Goal: Information Seeking & Learning: Check status

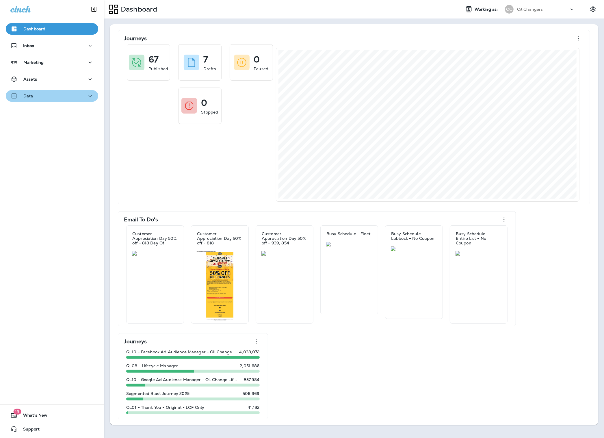
click at [51, 93] on div "Data" at bounding box center [51, 95] width 83 height 7
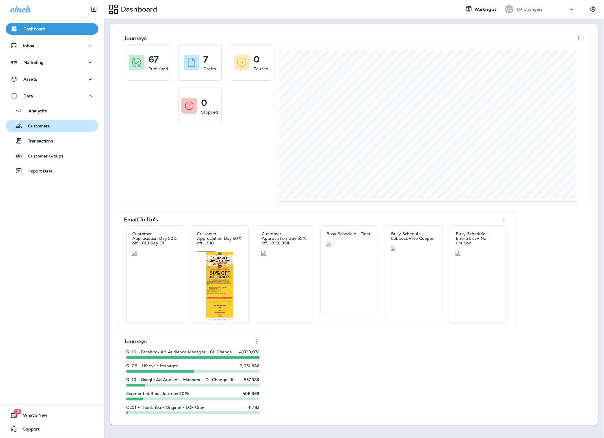
click at [57, 126] on div "Customers" at bounding box center [52, 125] width 88 height 9
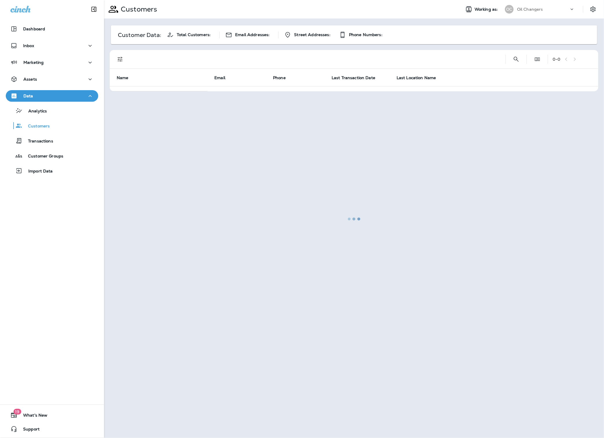
click at [515, 60] on div at bounding box center [354, 219] width 499 height 437
click at [516, 58] on div at bounding box center [354, 219] width 499 height 437
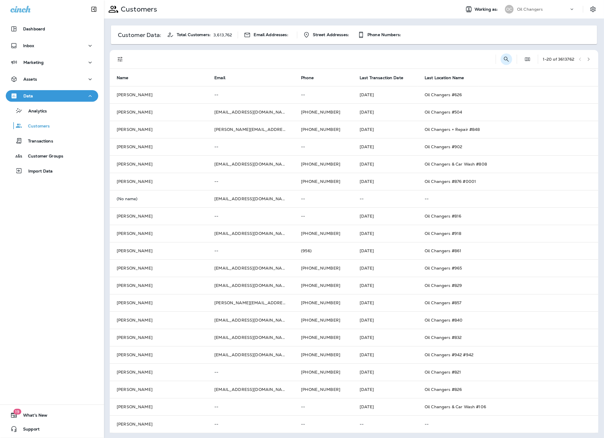
click at [507, 59] on icon "Search Customers" at bounding box center [506, 59] width 7 height 7
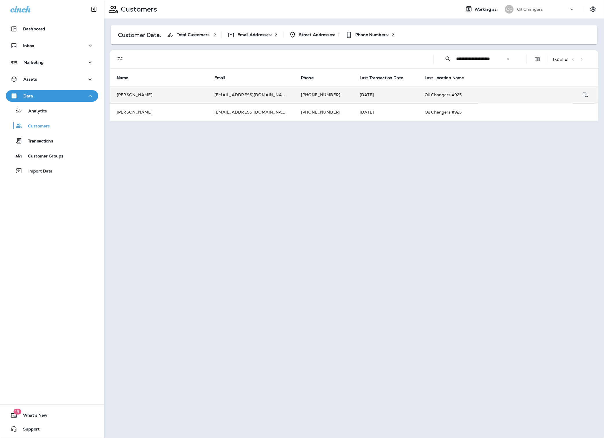
type input "**********"
click at [215, 101] on td "[EMAIL_ADDRESS][DOMAIN_NAME]" at bounding box center [250, 94] width 87 height 17
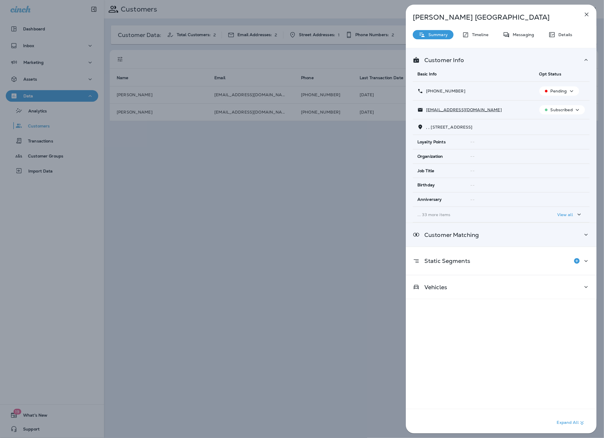
click at [517, 241] on div "Customer Matching" at bounding box center [501, 234] width 191 height 23
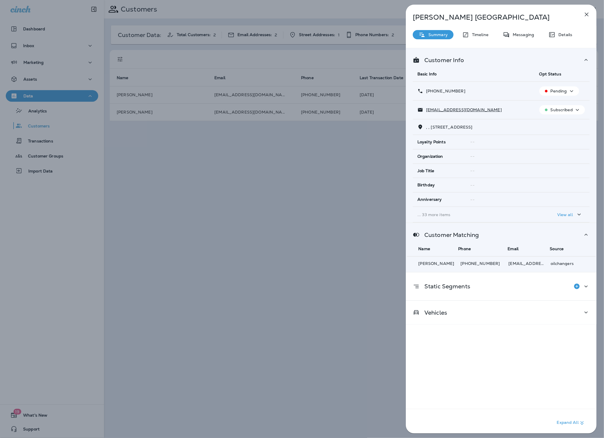
click at [508, 329] on div "Customer Info Basic Info Opt Status [PHONE_NUMBER] Pending [EMAIL_ADDRESS][DOMA…" at bounding box center [501, 242] width 191 height 389
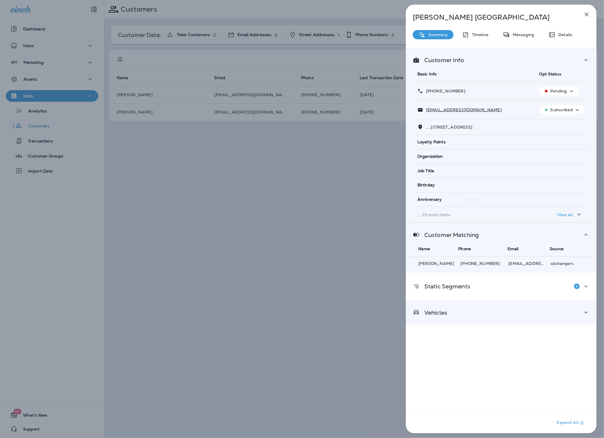
click at [505, 323] on div "Vehicles" at bounding box center [501, 312] width 191 height 23
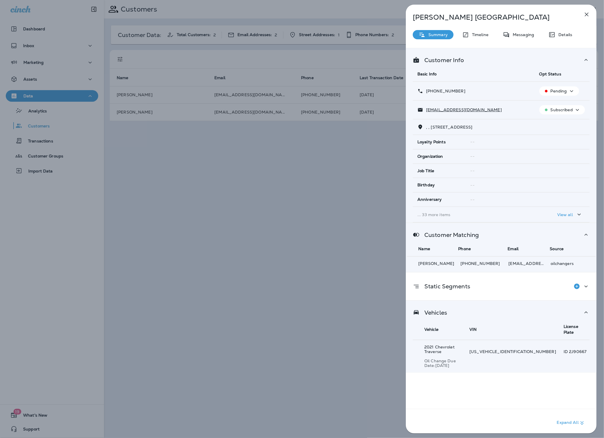
click at [355, 219] on div "[PERSON_NAME] Summary Timeline Messaging Details Customer Info Basic Info Opt S…" at bounding box center [302, 219] width 604 height 438
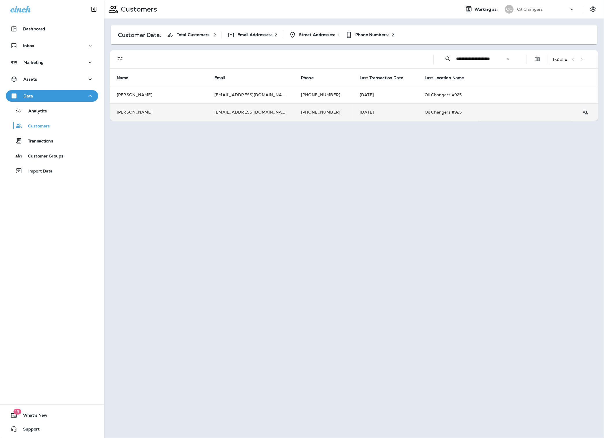
click at [237, 110] on td "[EMAIL_ADDRESS][DOMAIN_NAME]" at bounding box center [250, 111] width 87 height 17
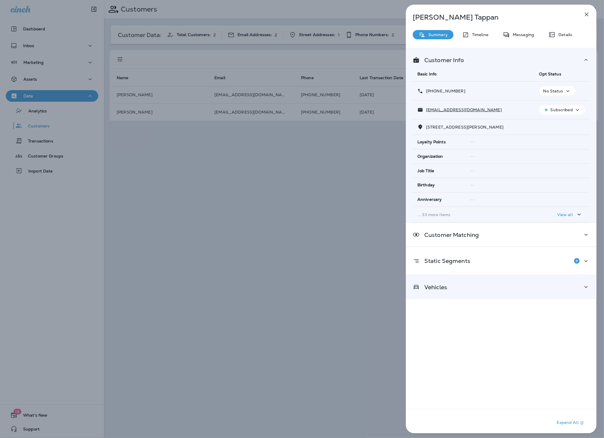
click at [511, 287] on div "Vehicles" at bounding box center [501, 286] width 177 height 7
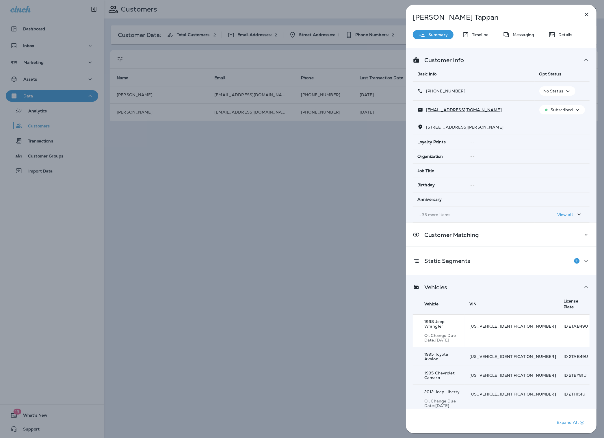
scroll to position [10, 0]
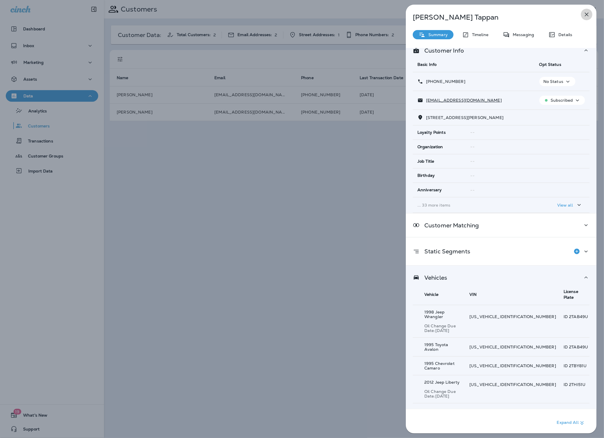
click at [587, 14] on icon "button" at bounding box center [587, 15] width 4 height 4
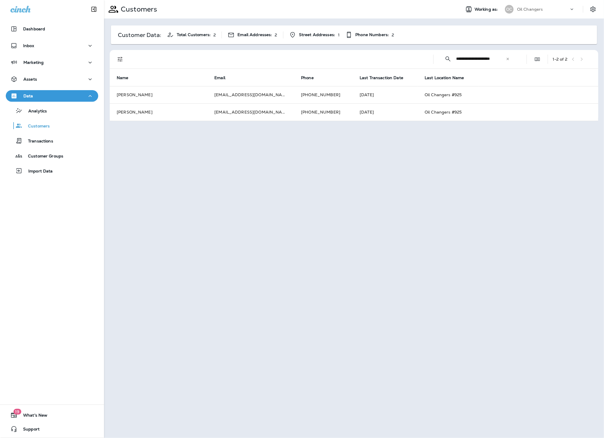
click at [507, 57] on icon at bounding box center [508, 59] width 4 height 4
click at [500, 59] on input "text" at bounding box center [486, 58] width 60 height 15
paste input "**********"
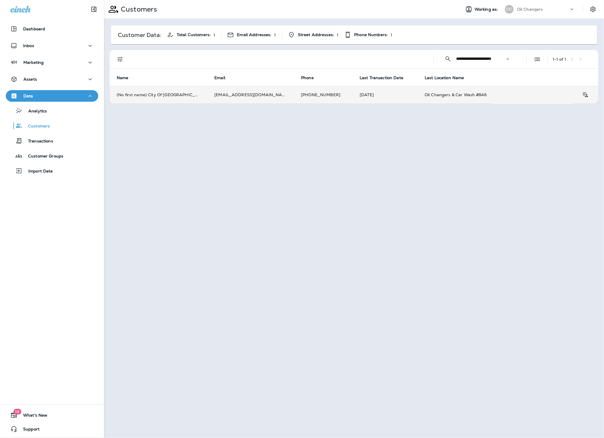
type input "**********"
click at [227, 91] on td "[EMAIL_ADDRESS][DOMAIN_NAME]" at bounding box center [250, 94] width 87 height 17
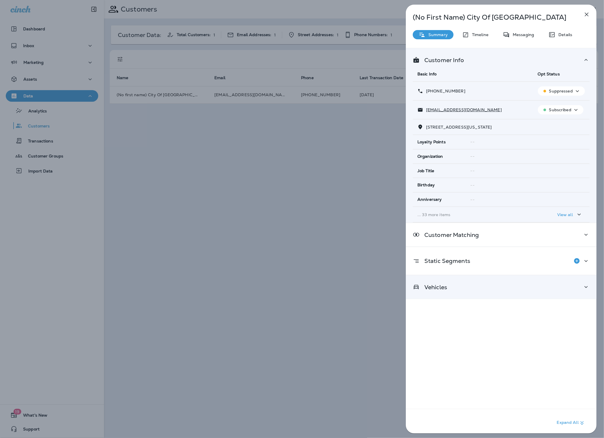
click at [489, 286] on div "Vehicles" at bounding box center [501, 286] width 177 height 7
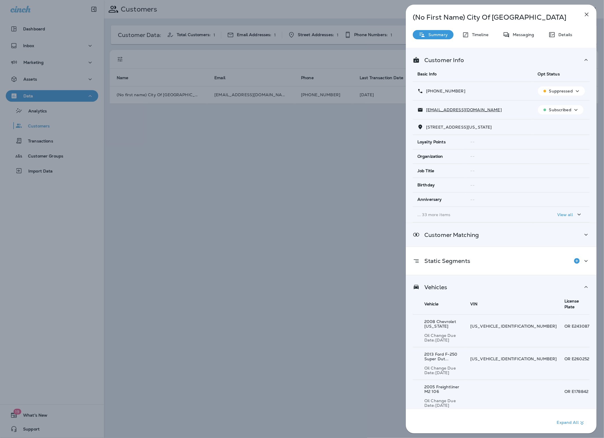
click at [472, 238] on div "Customer Matching" at bounding box center [446, 234] width 66 height 7
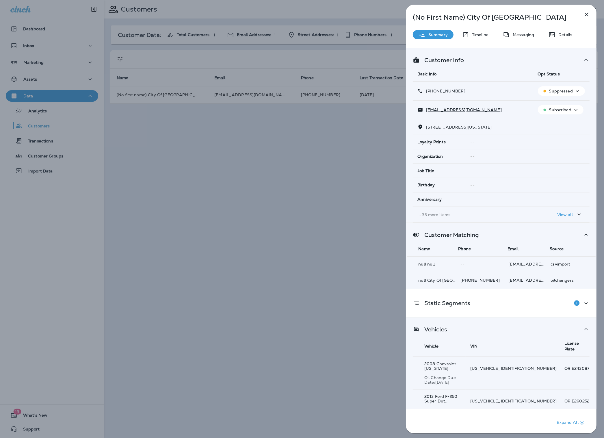
click at [586, 15] on icon "button" at bounding box center [586, 14] width 7 height 7
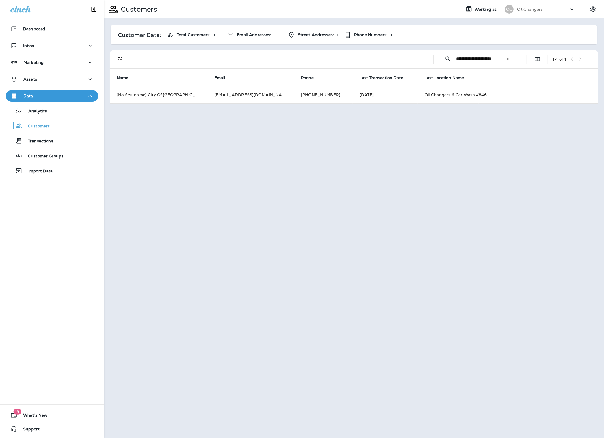
click at [509, 59] on icon at bounding box center [508, 59] width 4 height 4
click at [487, 59] on input "text" at bounding box center [486, 58] width 60 height 15
paste input "**********"
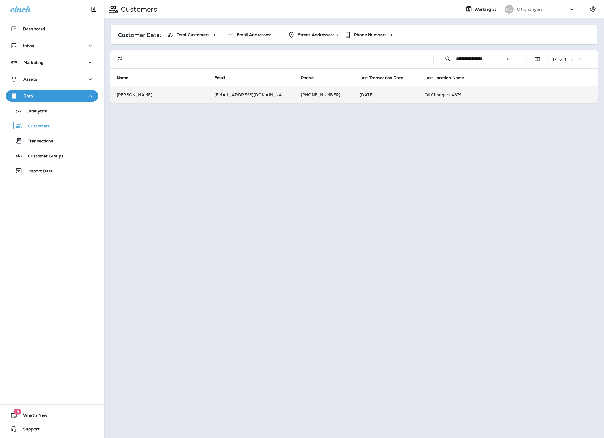
type input "**********"
click at [180, 100] on td "[PERSON_NAME]" at bounding box center [159, 94] width 98 height 17
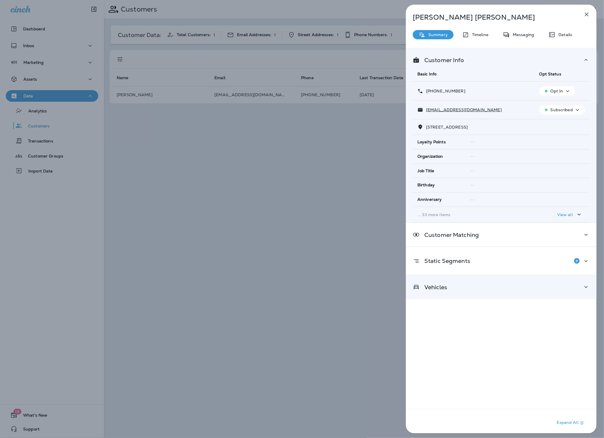
click at [469, 285] on div "Vehicles" at bounding box center [501, 286] width 177 height 7
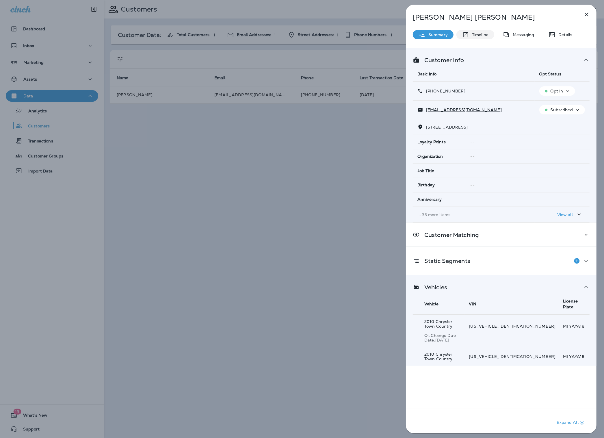
click at [479, 36] on p "Timeline" at bounding box center [478, 34] width 19 height 5
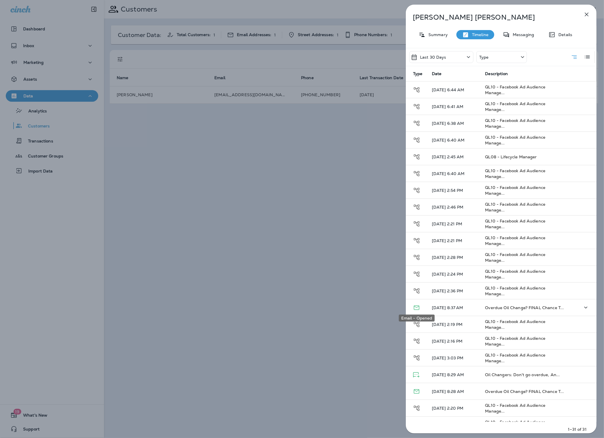
click at [415, 309] on icon "Email - Opened" at bounding box center [416, 307] width 7 height 7
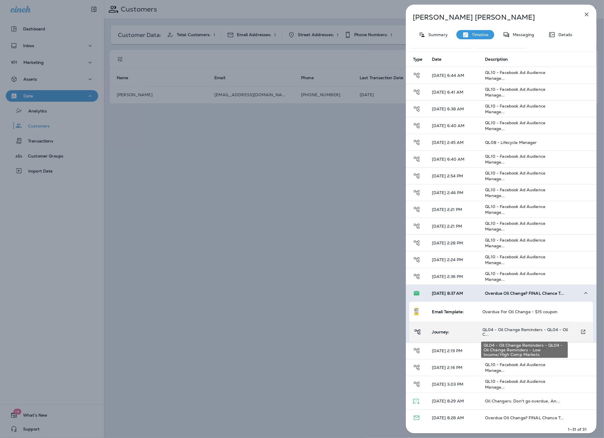
scroll to position [22, 0]
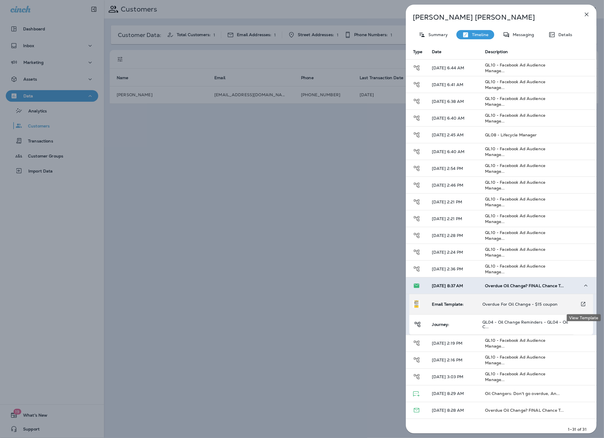
click at [581, 304] on icon "View Template" at bounding box center [583, 304] width 4 height 4
